Goal: Information Seeking & Learning: Find specific fact

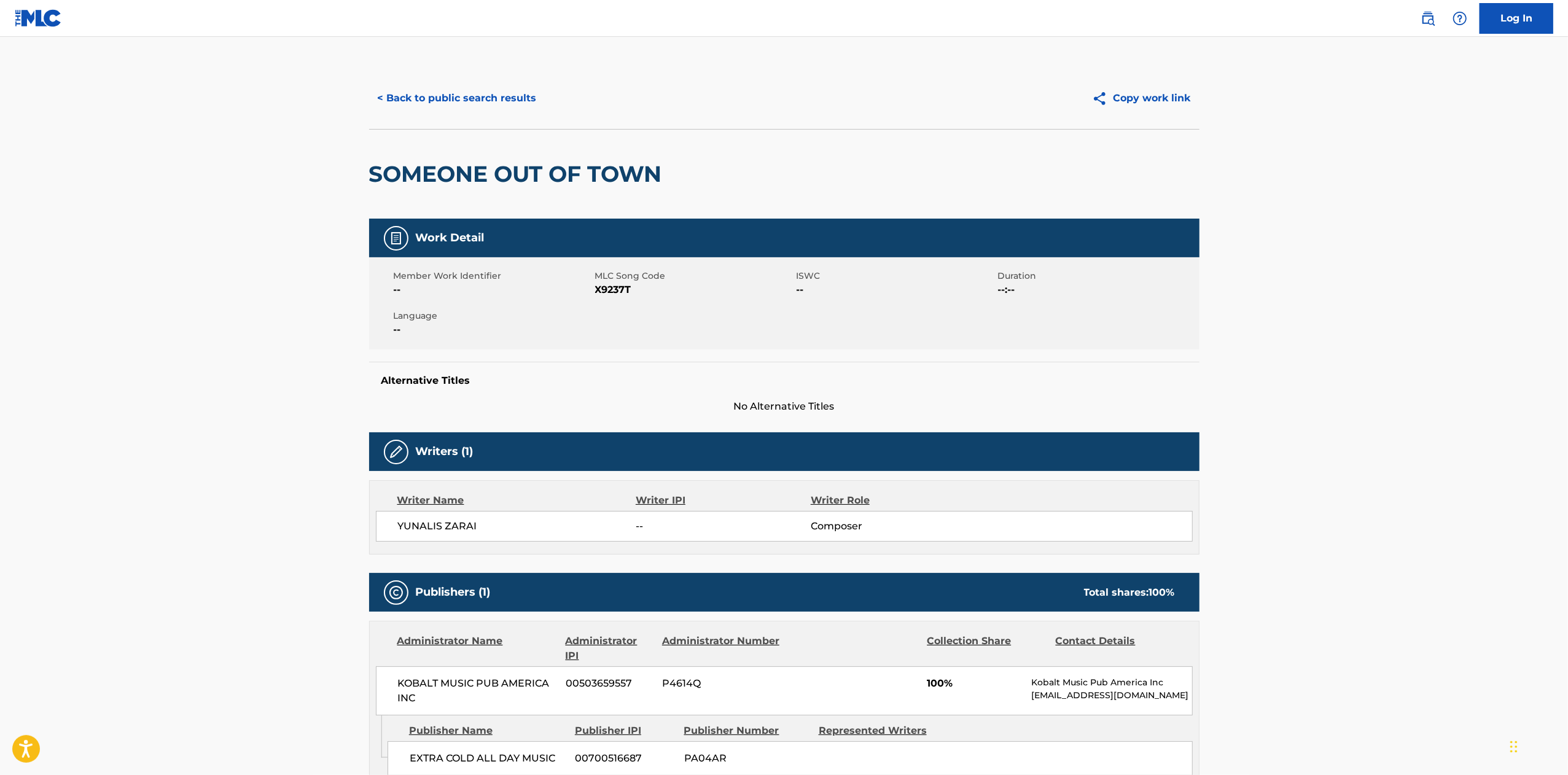
scroll to position [122, 0]
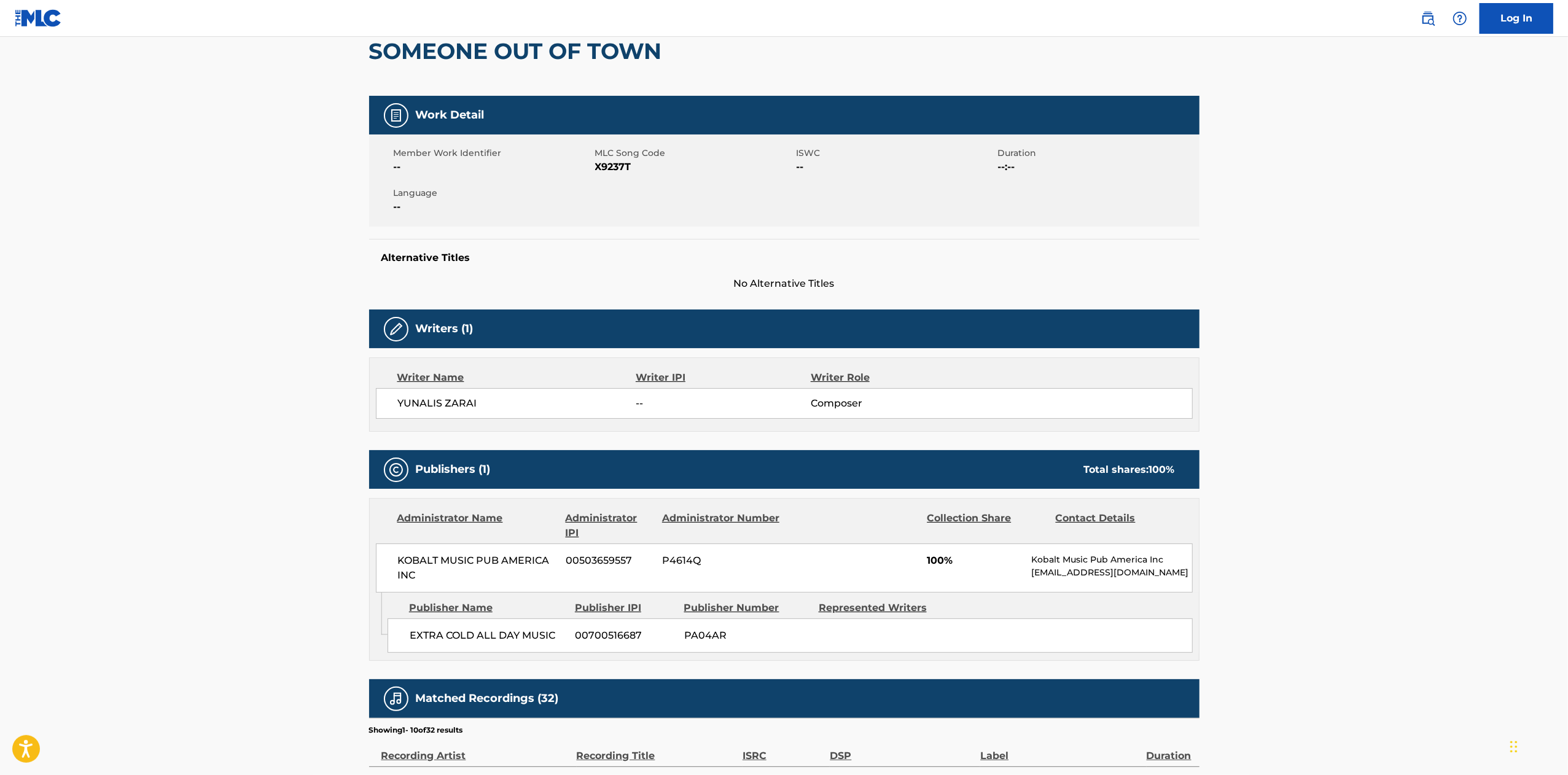
click at [1372, 196] on main "< Back to public search results Copy work link SOMEONE OUT OF TOWN Work Detail …" at bounding box center [784, 526] width 1568 height 1223
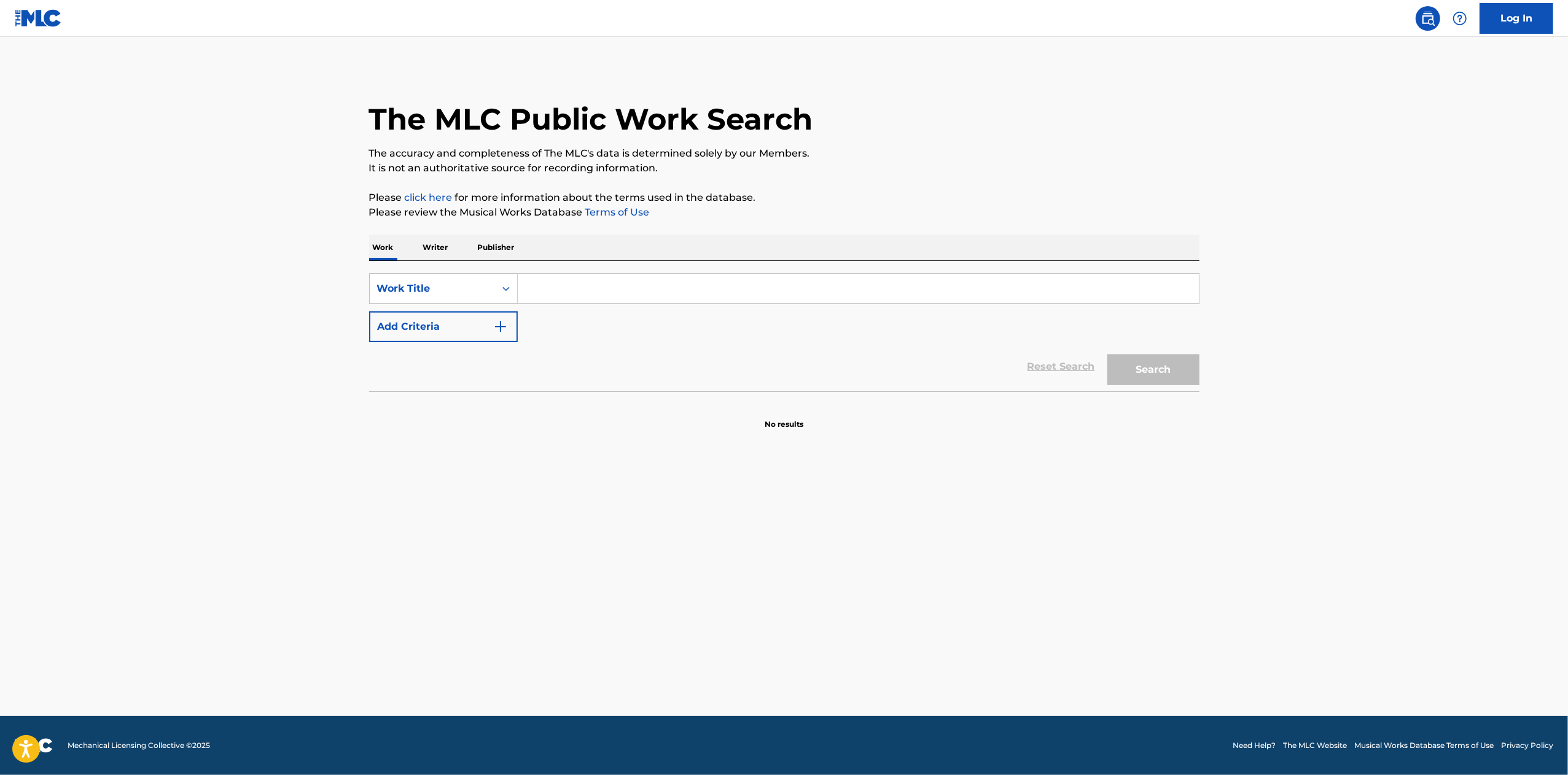
click at [582, 277] on input "Search Form" at bounding box center [858, 289] width 681 height 29
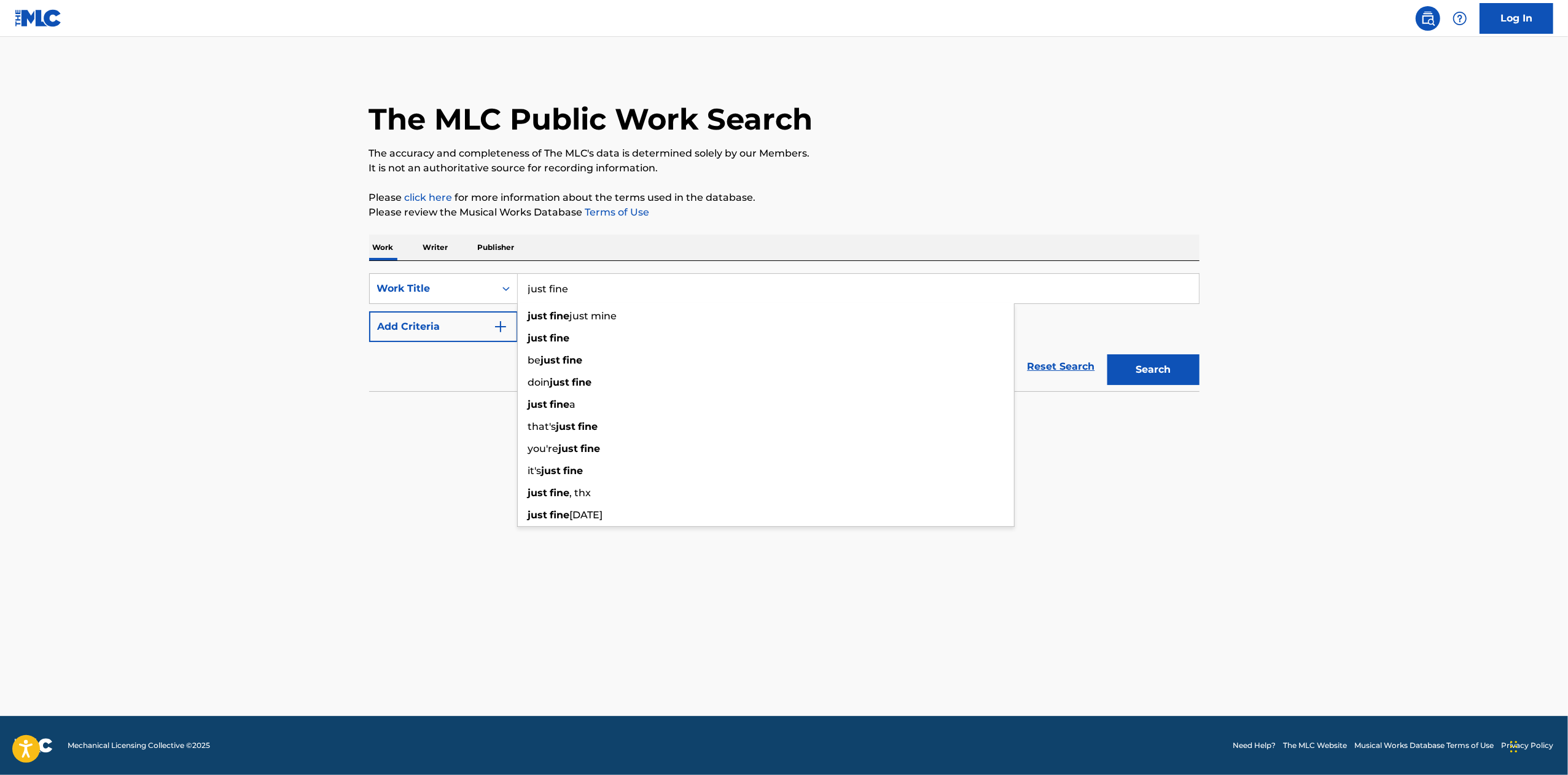
type input "just fine"
click at [389, 388] on div "Reset Search Search" at bounding box center [784, 366] width 830 height 49
click at [438, 328] on button "Add Criteria" at bounding box center [443, 327] width 149 height 31
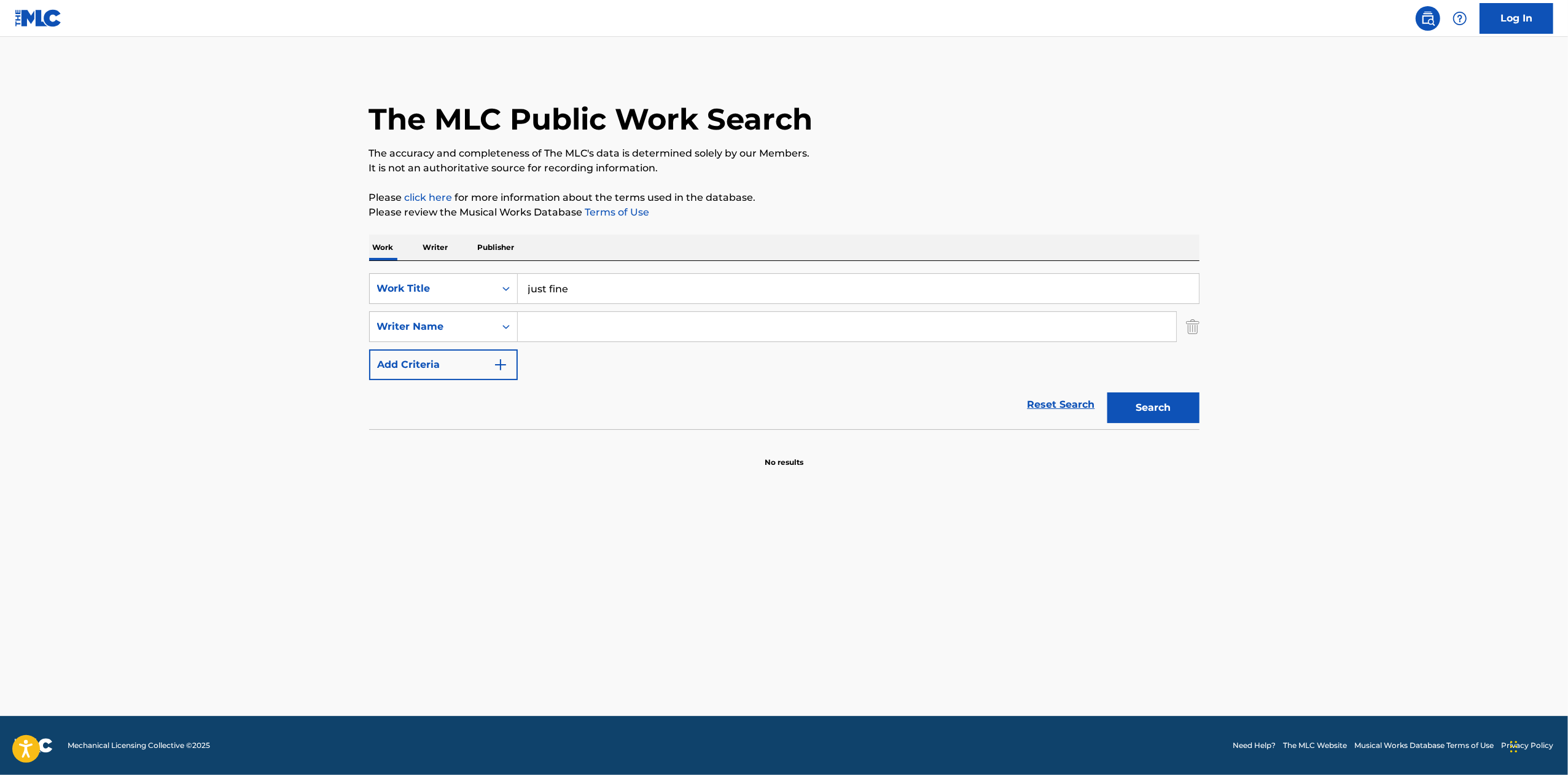
click at [569, 323] on input "Search Form" at bounding box center [847, 326] width 658 height 29
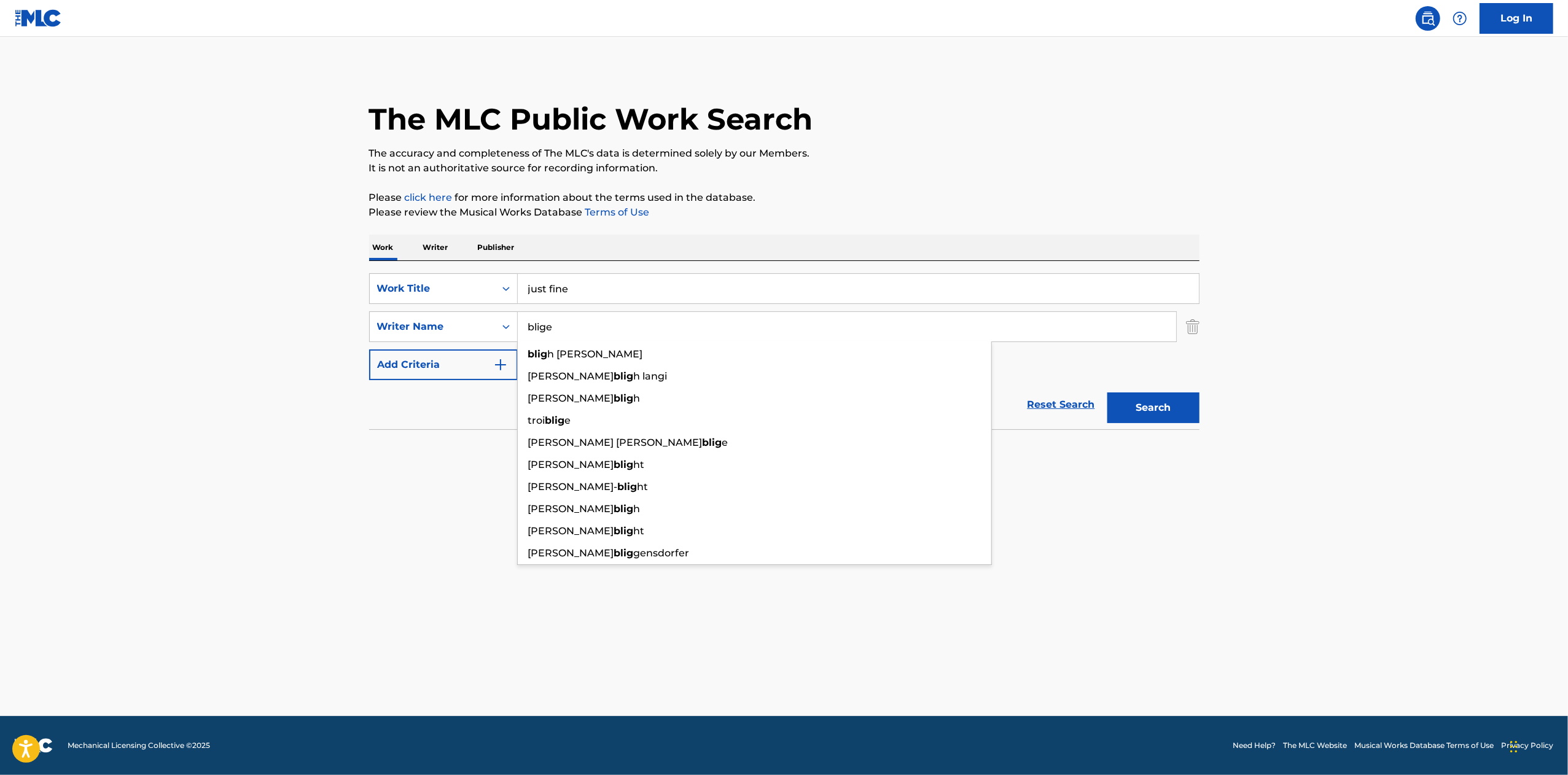
type input "blige"
click at [1107, 392] on button "Search" at bounding box center [1153, 408] width 92 height 31
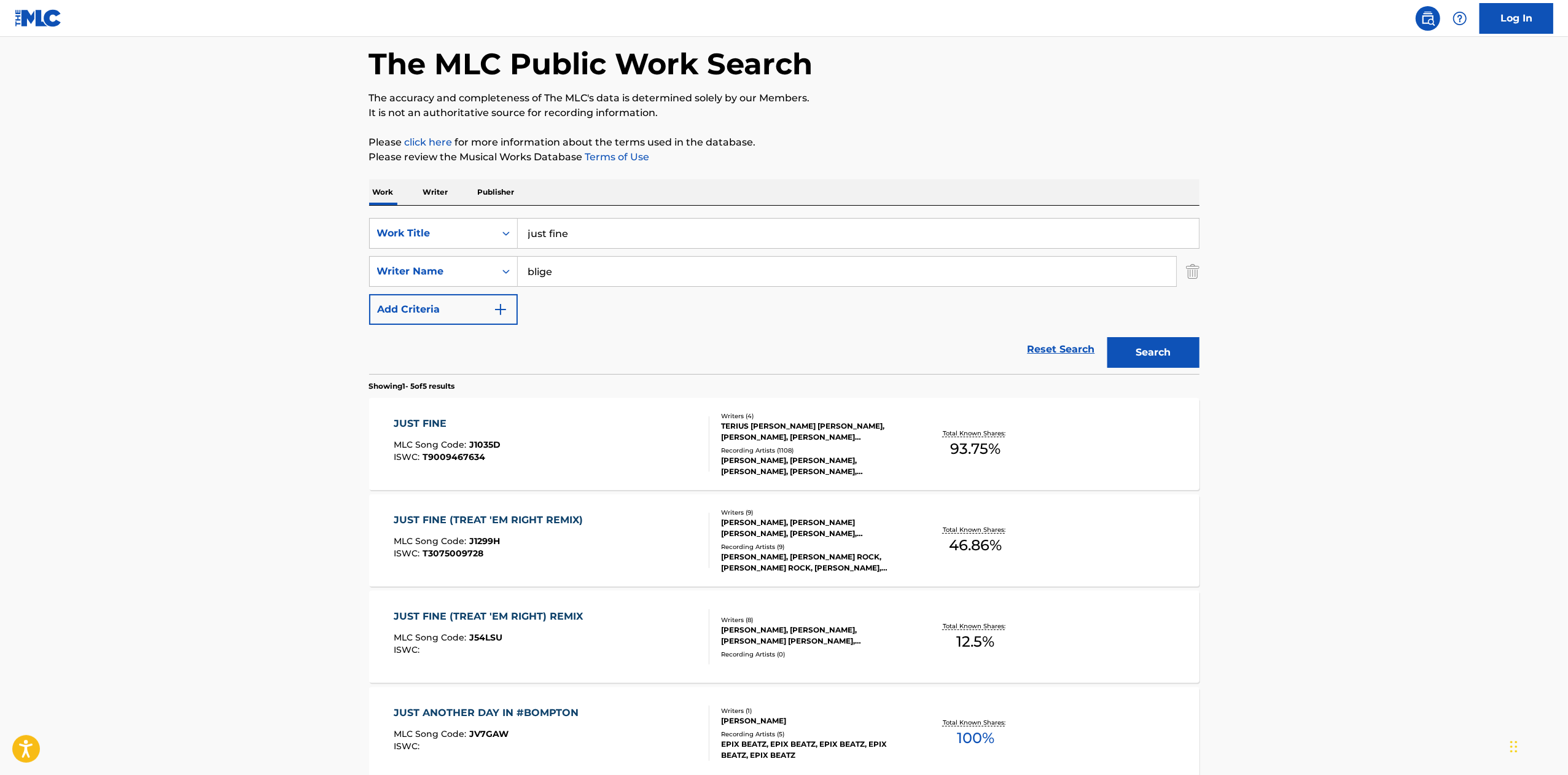
scroll to position [182, 0]
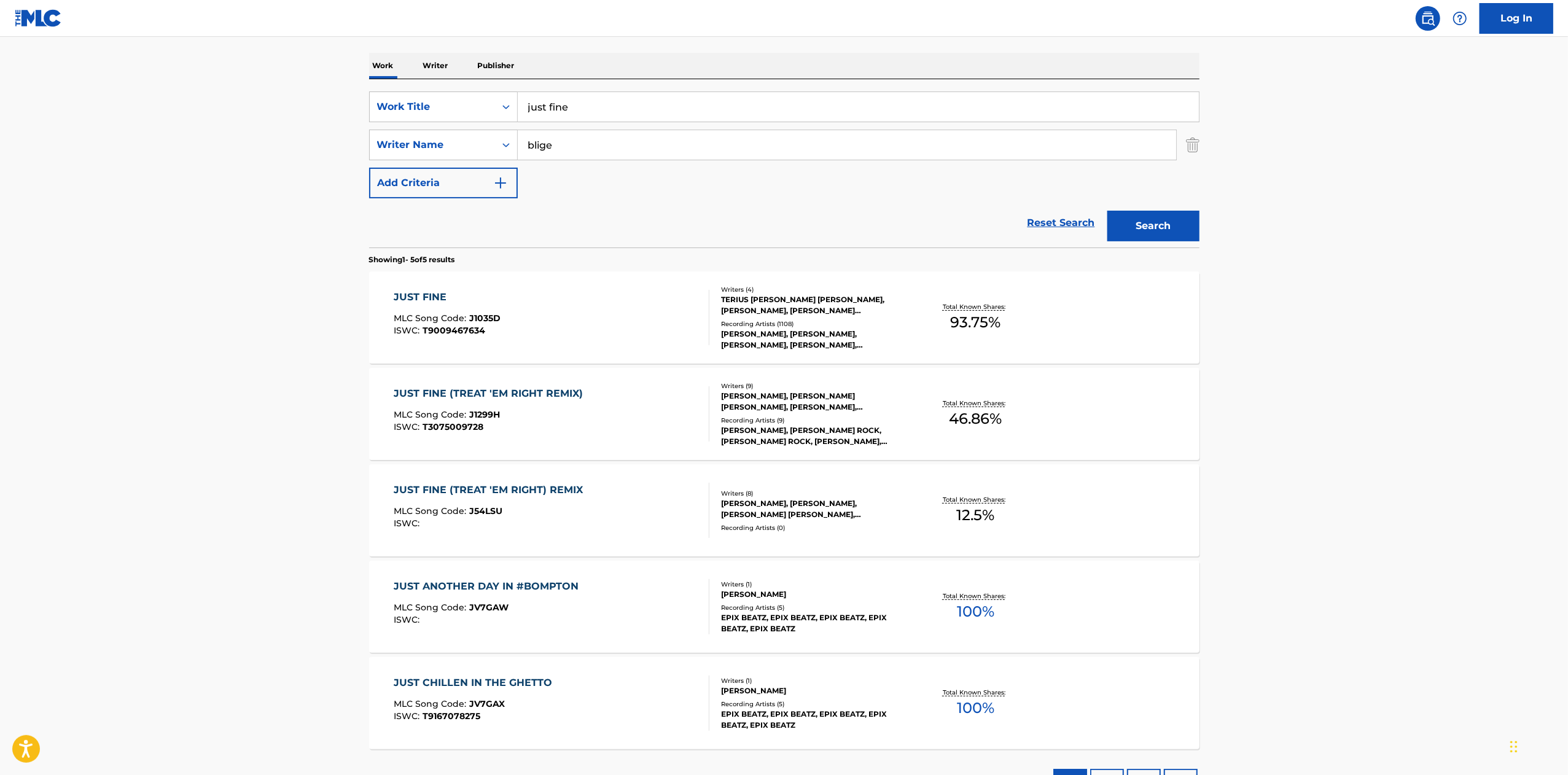
click at [569, 323] on div "JUST FINE MLC Song Code : J1035D ISWC : T9009467634" at bounding box center [551, 317] width 315 height 55
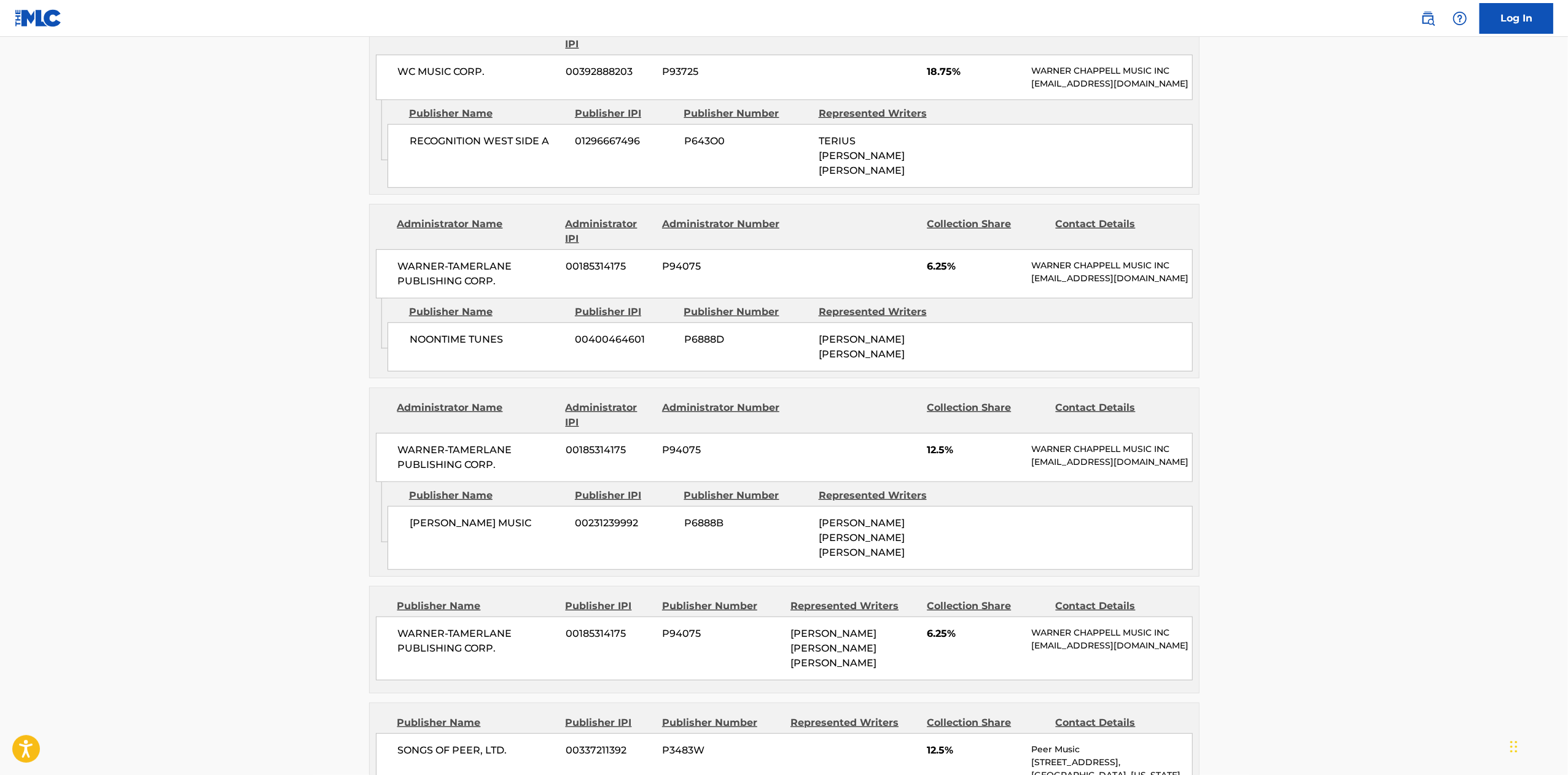
scroll to position [755, 0]
drag, startPoint x: 924, startPoint y: 68, endPoint x: 951, endPoint y: 73, distance: 27.5
click at [951, 73] on div "WC MUSIC CORP. 00392888203 P93725 18.75% [PERSON_NAME] MUSIC INC [EMAIL_ADDRESS…" at bounding box center [784, 76] width 817 height 46
copy span "18.75"
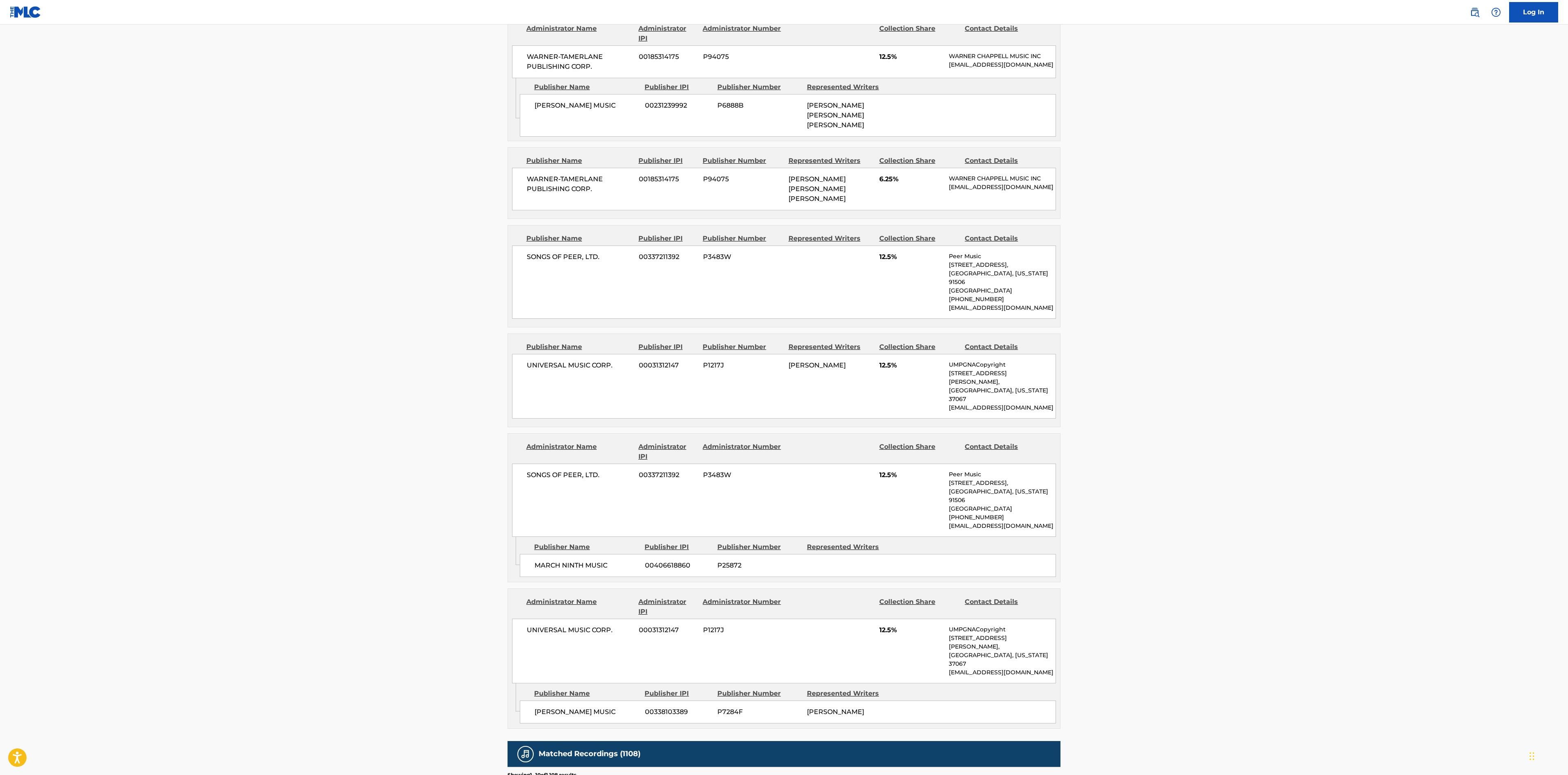
scroll to position [747, 0]
